Goal: Information Seeking & Learning: Find specific fact

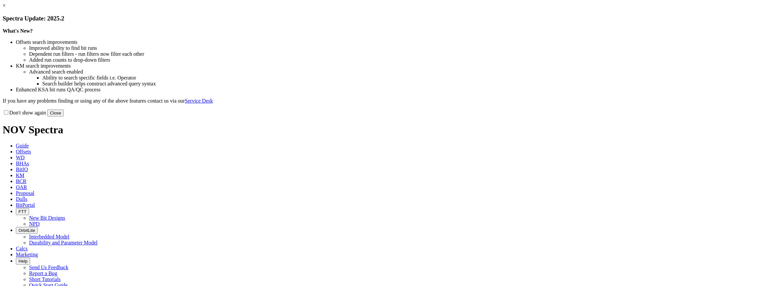
click at [6, 8] on link "×" at bounding box center [4, 6] width 3 height 6
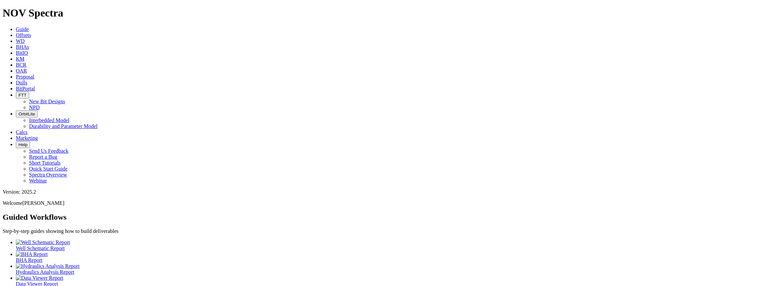
click at [35, 86] on link "BitPortal" at bounding box center [25, 89] width 19 height 6
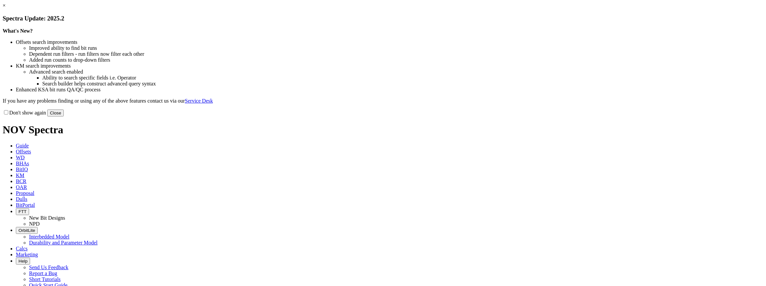
click at [6, 8] on link "×" at bounding box center [4, 6] width 3 height 6
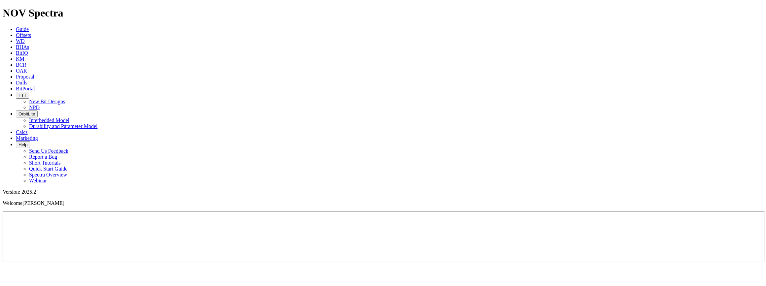
click at [16, 56] on icon at bounding box center [16, 59] width 0 height 6
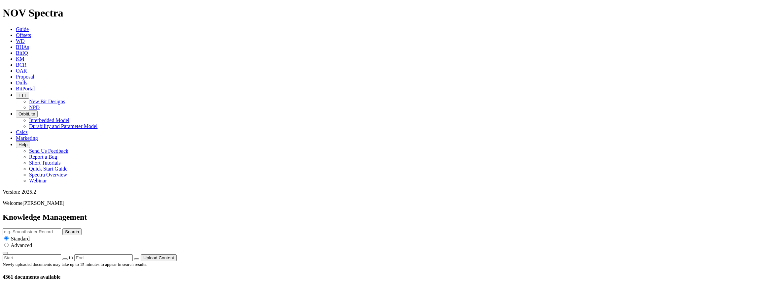
click at [61, 229] on input "text" at bounding box center [32, 232] width 58 height 7
type input "XC"
click at [82, 229] on button "Search" at bounding box center [71, 232] width 19 height 7
click at [61, 229] on input "XC" at bounding box center [32, 232] width 58 height 7
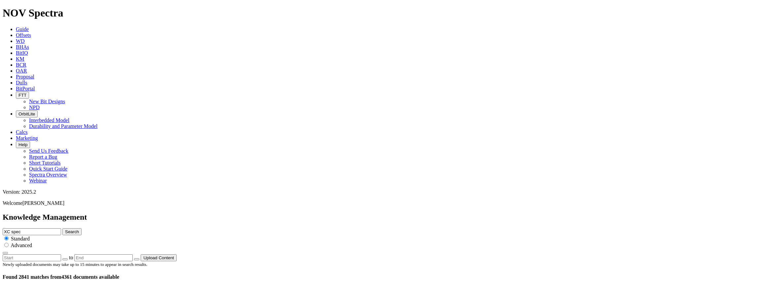
type input "XC spec"
click at [65, 229] on icon "submit" at bounding box center [65, 231] width 0 height 5
